Goal: Check status

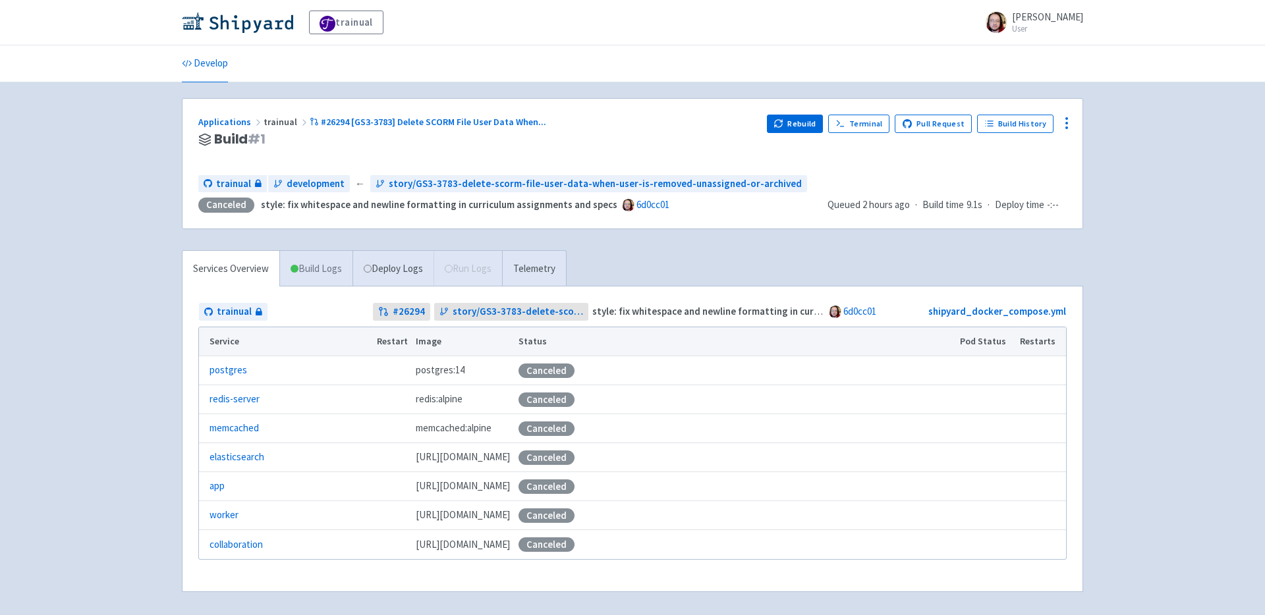
click at [329, 269] on link "Build Logs" at bounding box center [316, 269] width 72 height 36
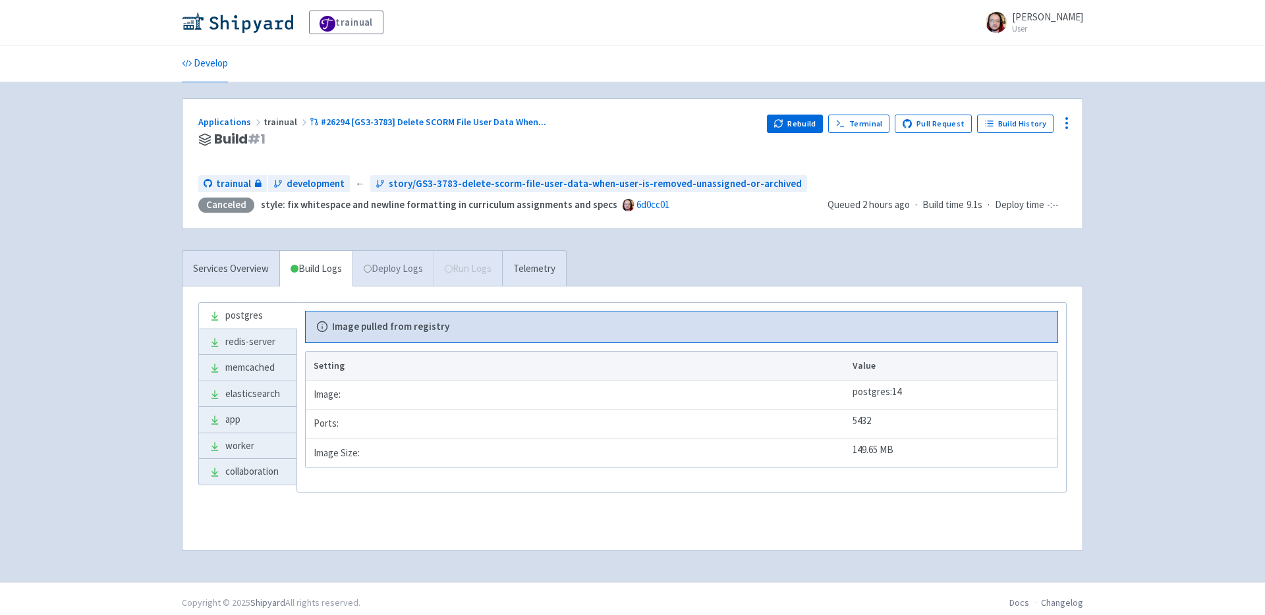
click at [412, 266] on link "Deploy Logs" at bounding box center [393, 269] width 81 height 36
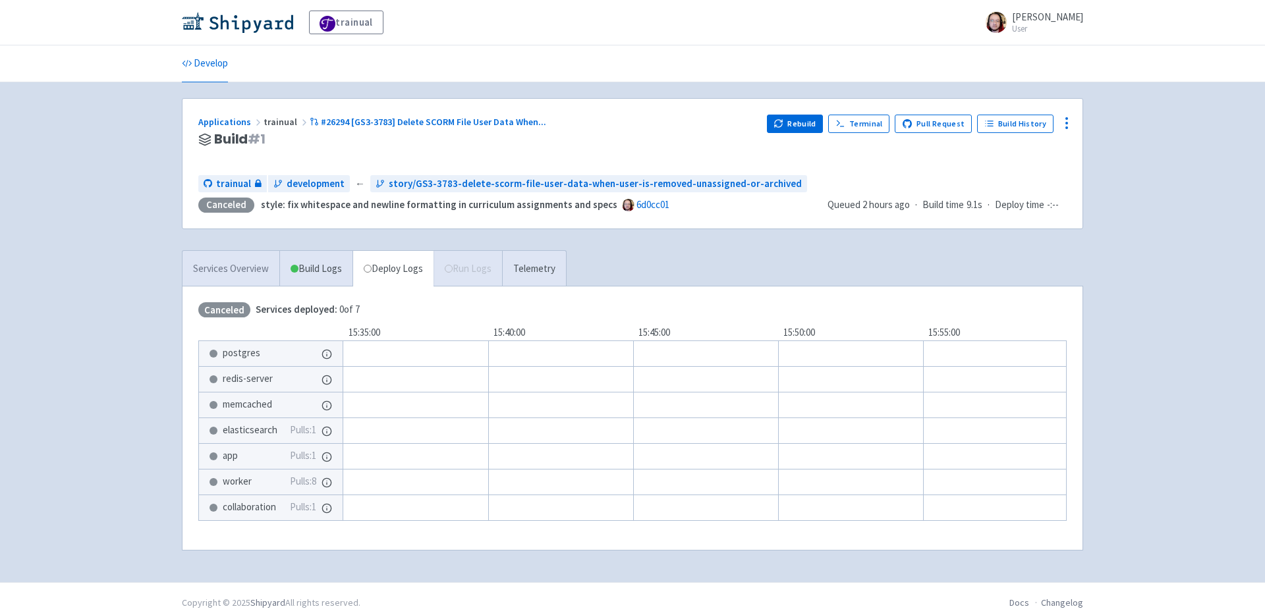
click at [244, 271] on link "Services Overview" at bounding box center [231, 269] width 97 height 36
